Goal: Browse casually

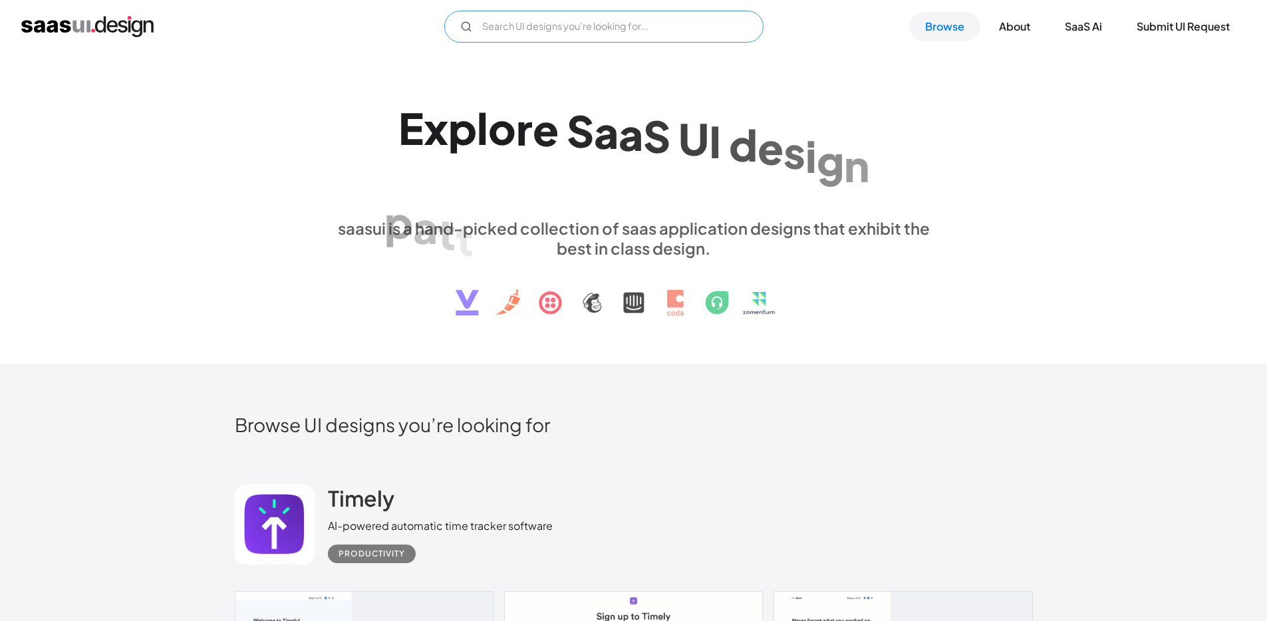
click at [553, 31] on input "Email Form" at bounding box center [603, 27] width 319 height 32
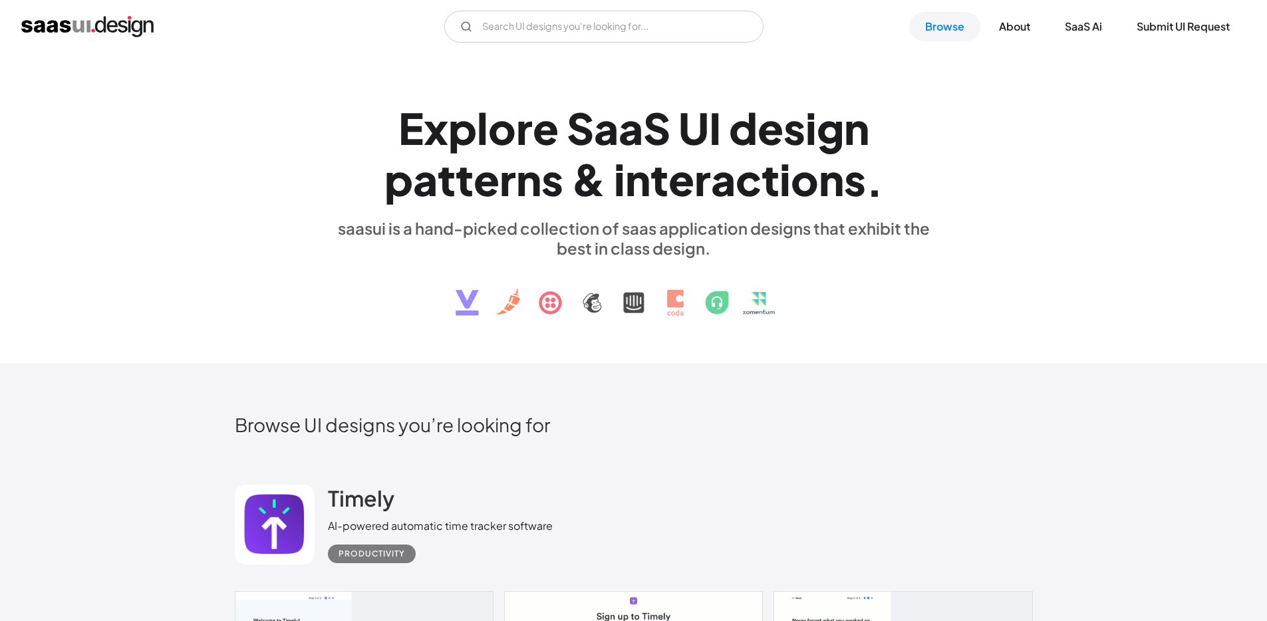
click at [1010, 138] on div "E x p l o r e S a a S U I d e s i g n p a t t e r n s & i n t e r a c t i o n s…" at bounding box center [634, 208] width 798 height 238
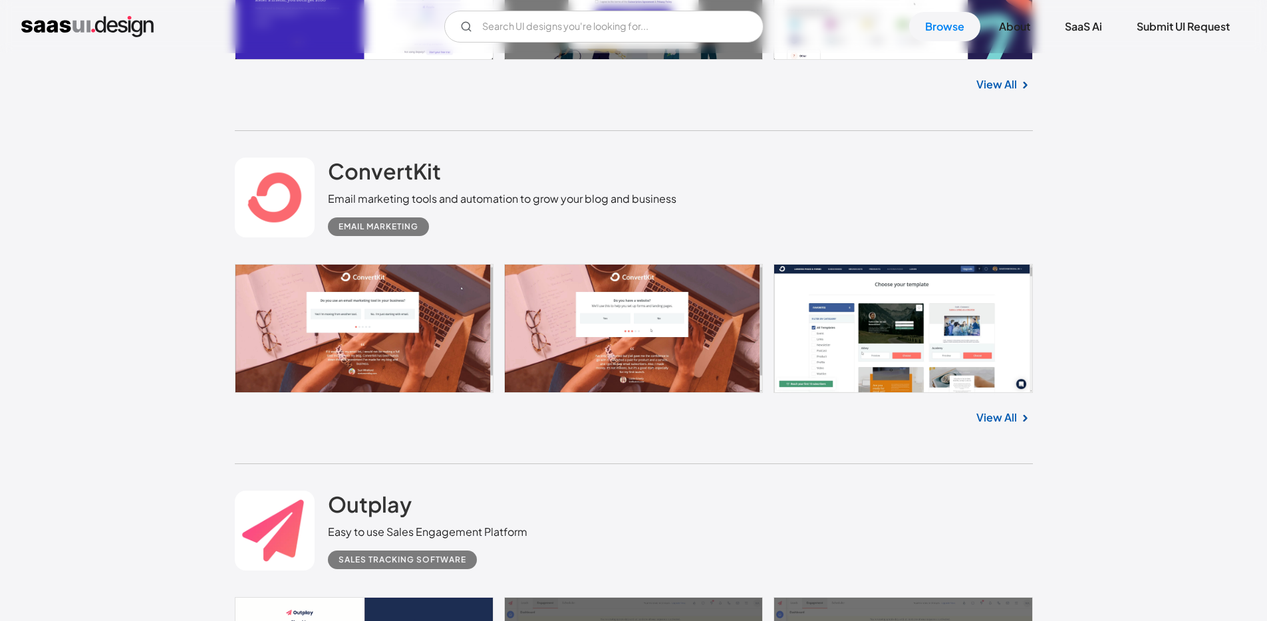
scroll to position [13959, 0]
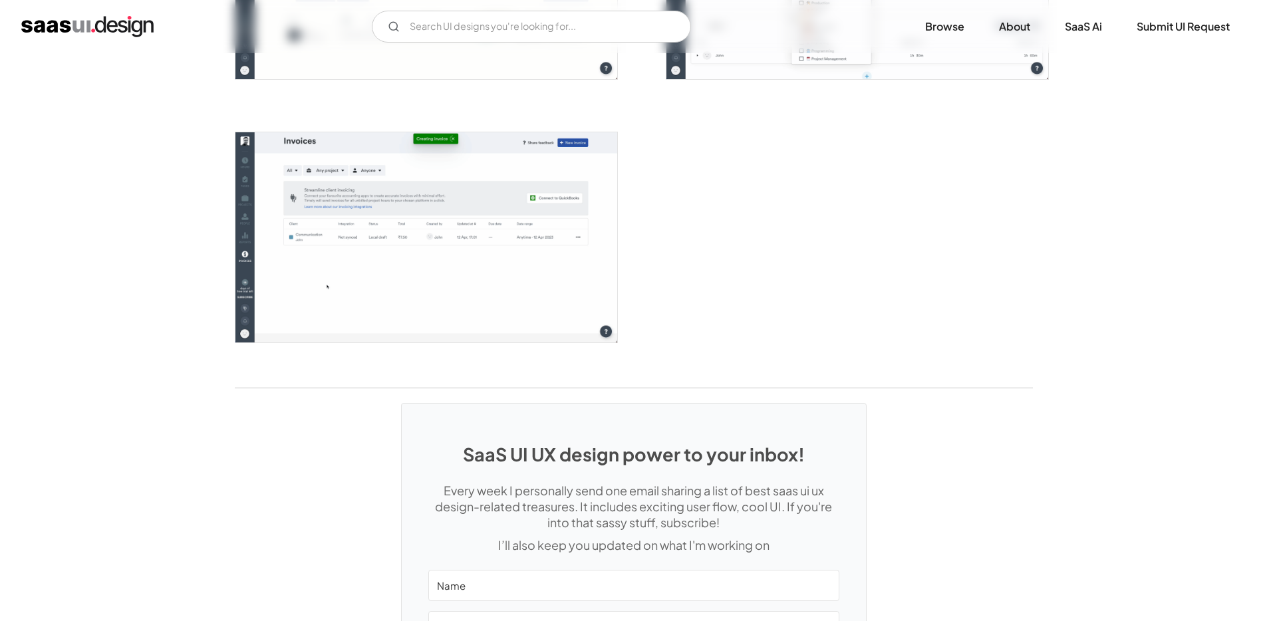
scroll to position [3215, 0]
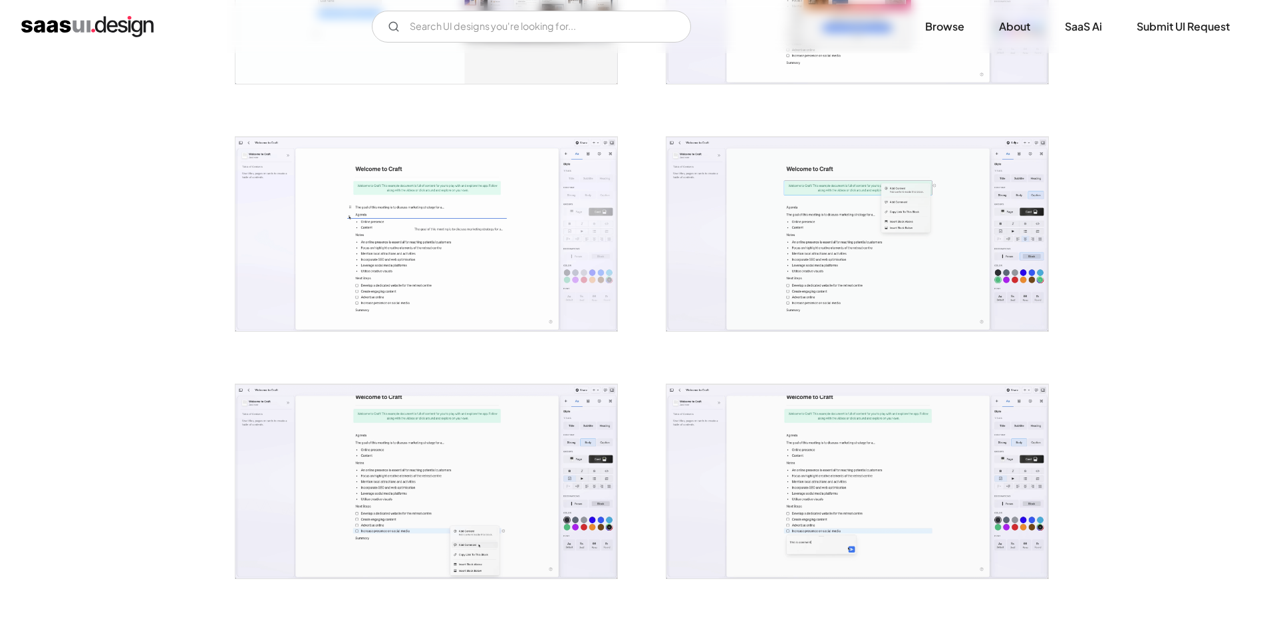
scroll to position [922, 0]
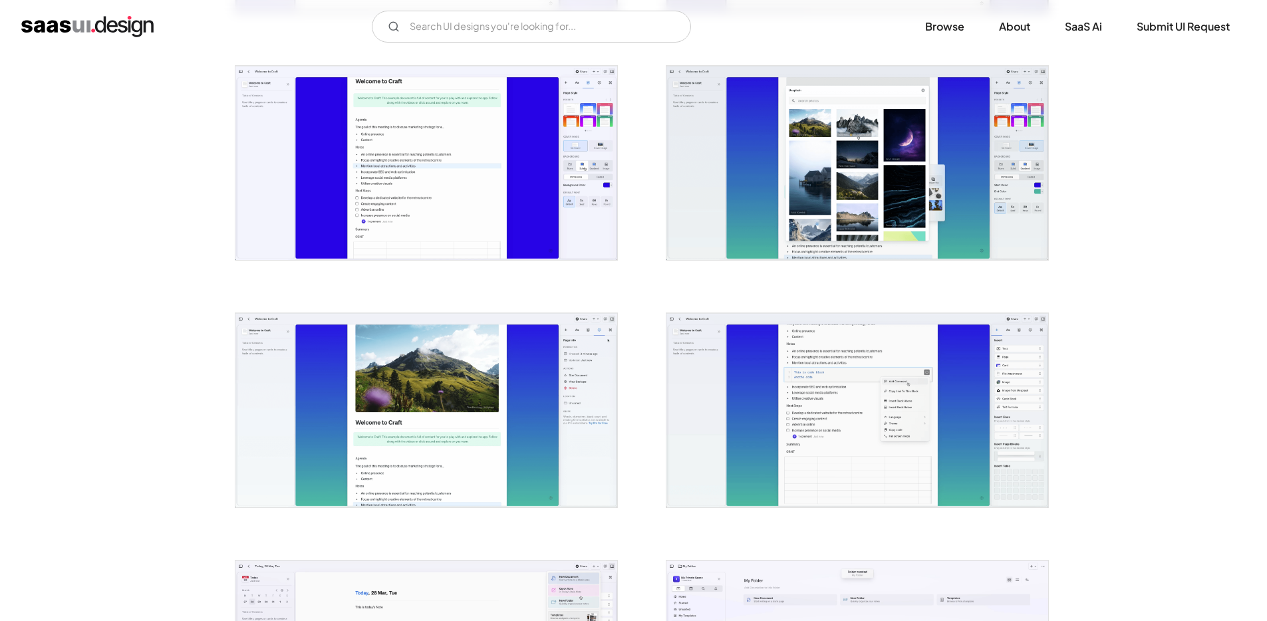
scroll to position [1729, 0]
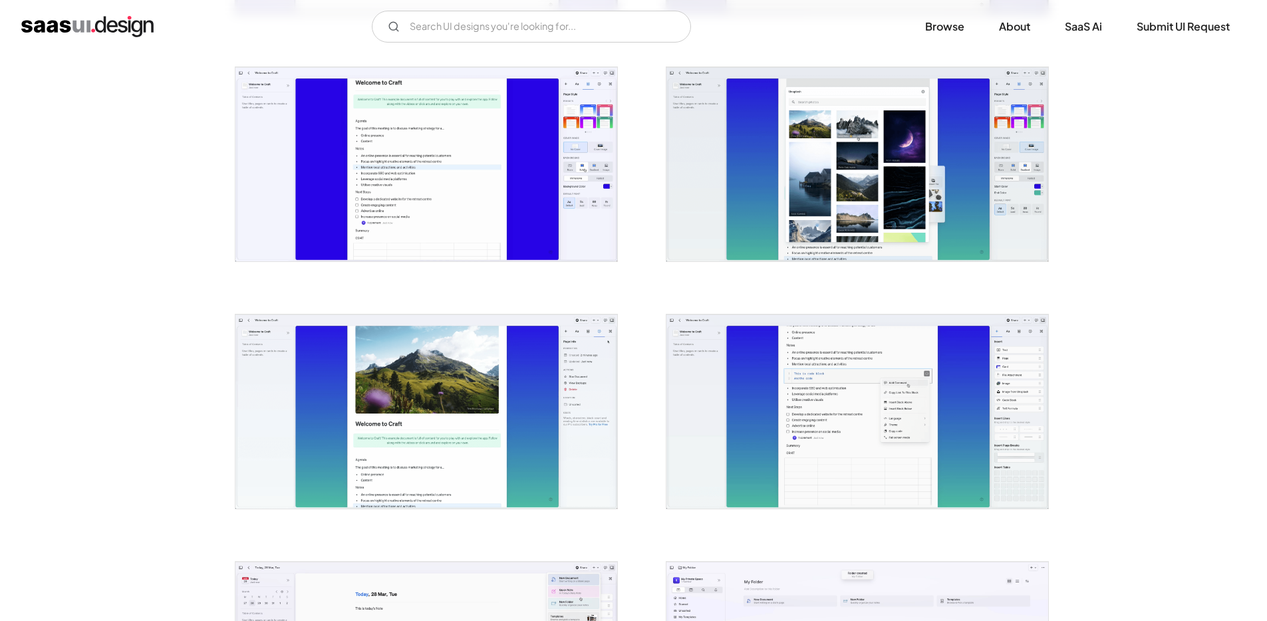
click at [222, 278] on div at bounding box center [418, 156] width 399 height 247
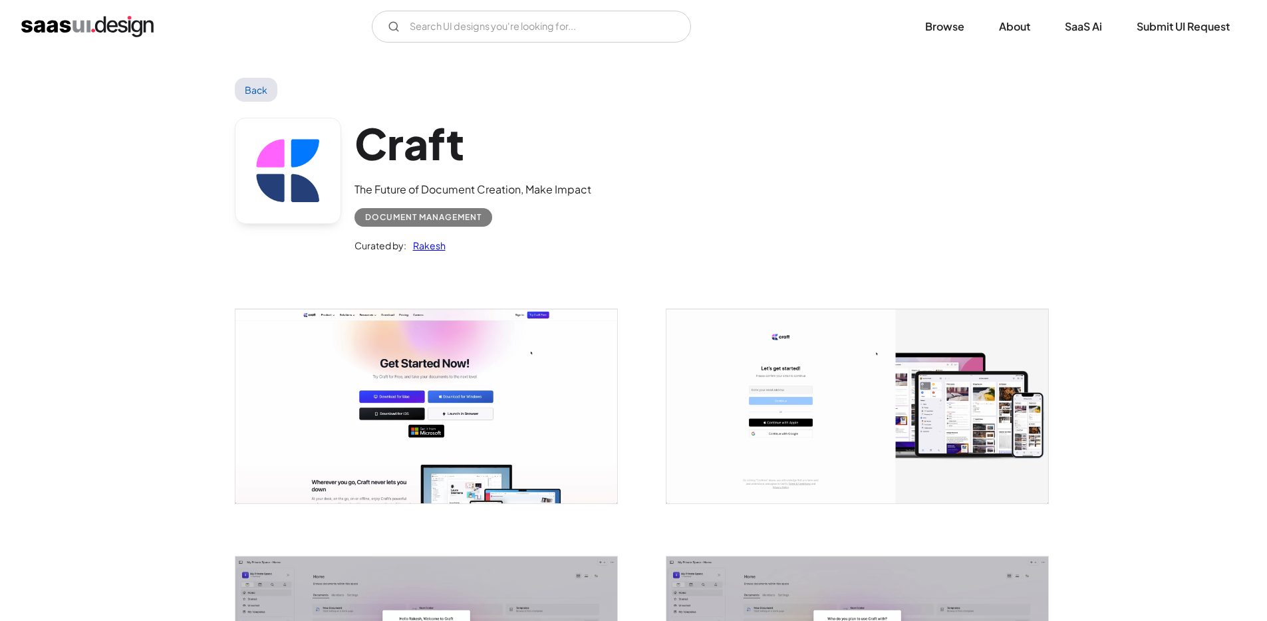
scroll to position [0, 0]
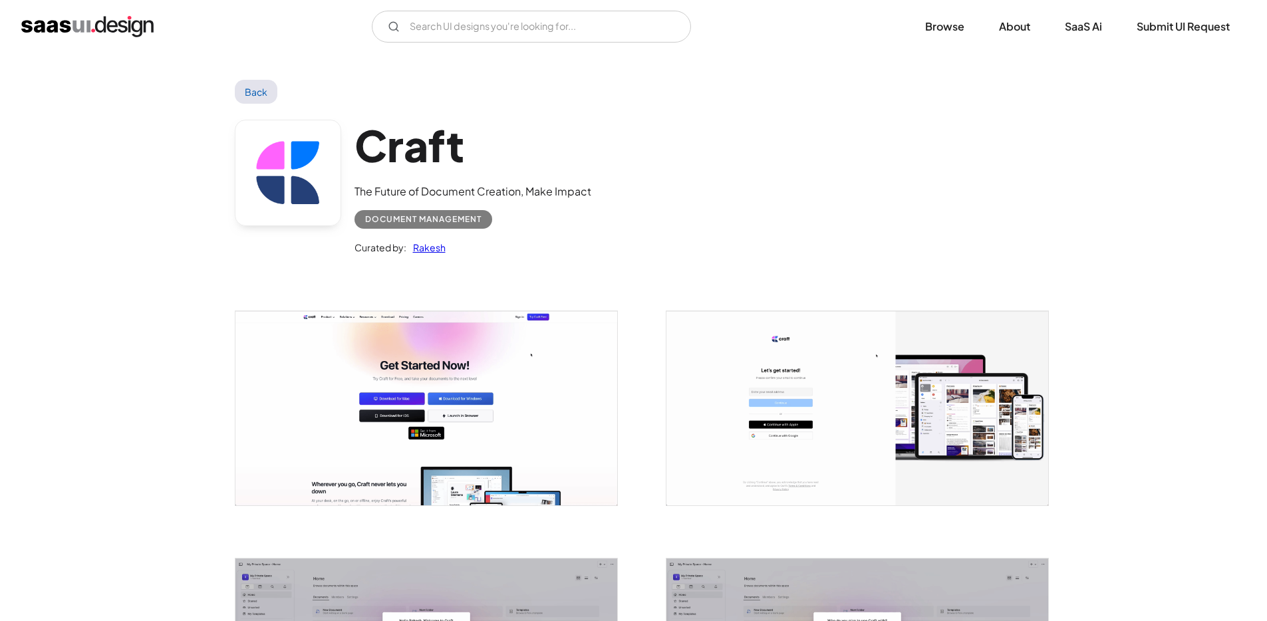
click at [109, 21] on img "home" at bounding box center [87, 26] width 132 height 21
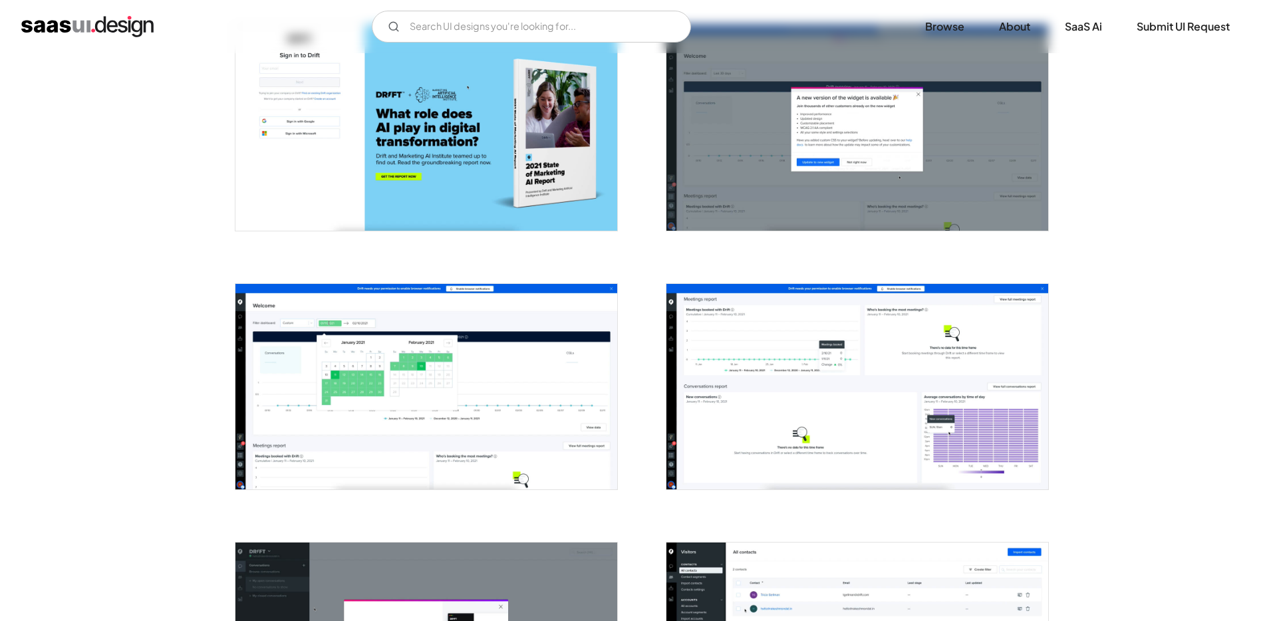
scroll to position [54, 0]
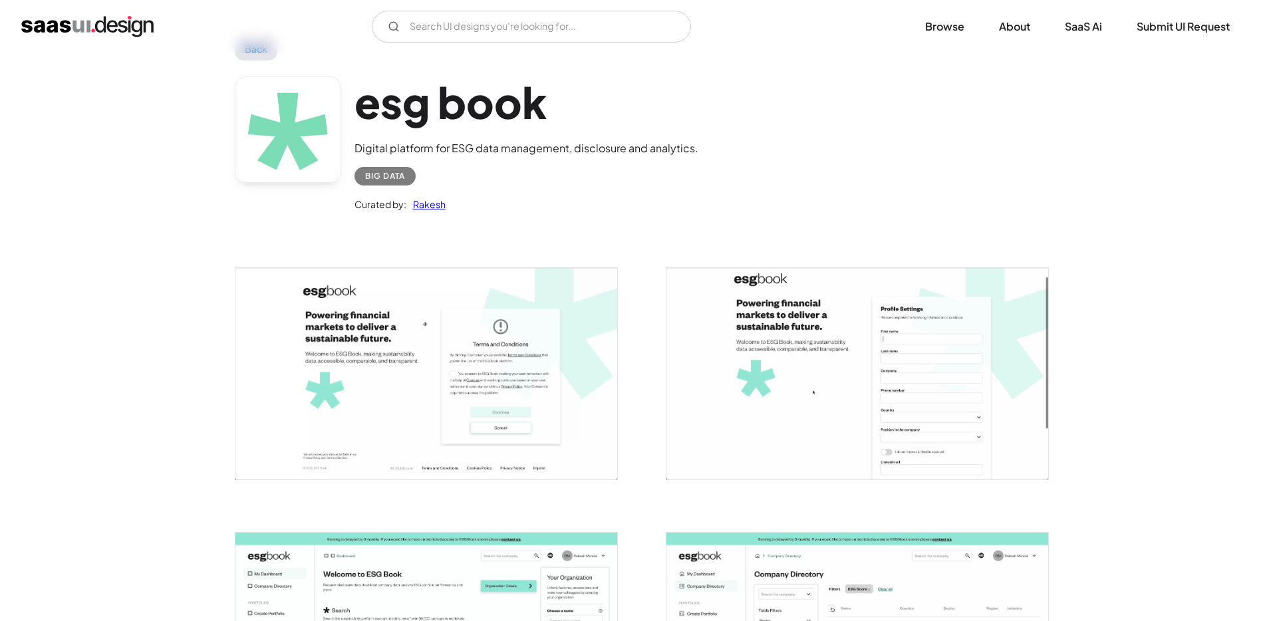
scroll to position [107, 0]
